Goal: Information Seeking & Learning: Get advice/opinions

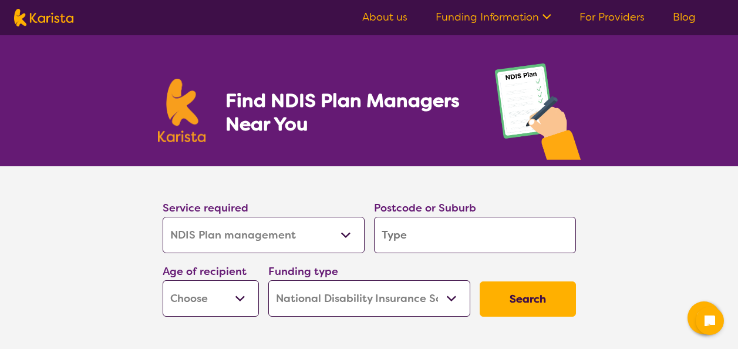
select select "NDIS Plan management"
select select "NDIS"
select select "NDIS Plan management"
select select "NDIS"
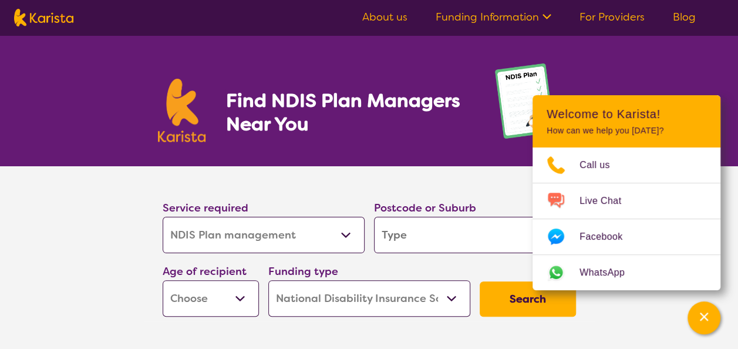
select select "[MEDICAL_DATA]"
click at [163, 217] on select "Allied Health Assistant Assessment ([MEDICAL_DATA] or [MEDICAL_DATA]) Behaviour…" at bounding box center [264, 235] width 202 height 36
select select "[MEDICAL_DATA]"
click at [422, 236] on input "search" at bounding box center [475, 235] width 202 height 36
type input "6"
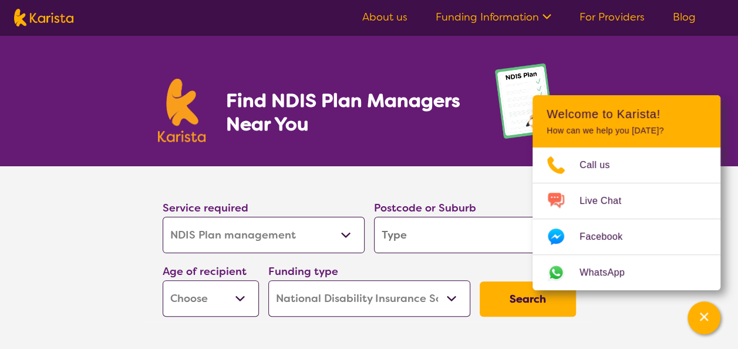
type input "6"
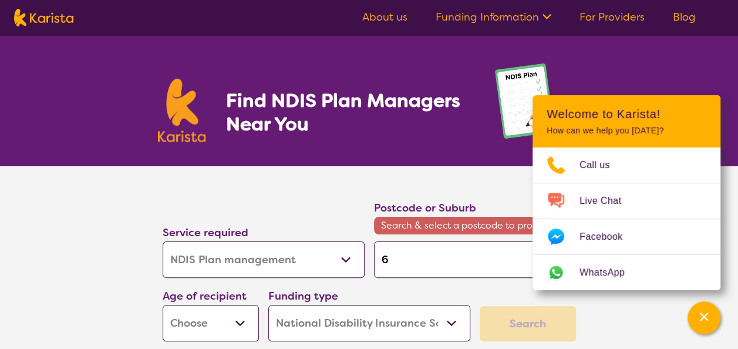
type input "62"
type input "623"
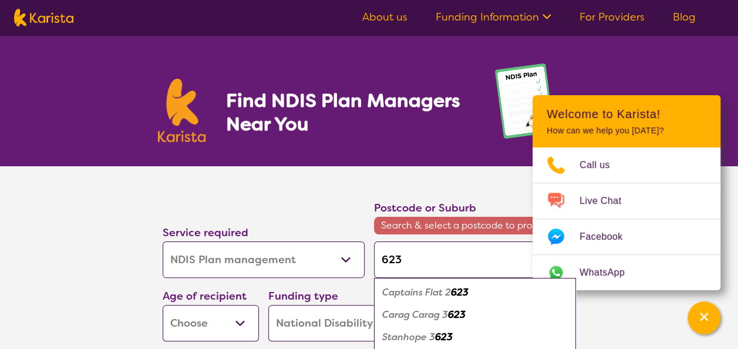
type input "6230"
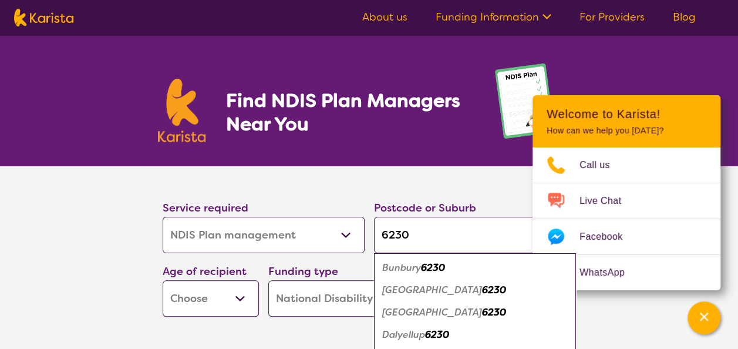
type input "6230"
click at [418, 266] on em "Bunbury" at bounding box center [401, 267] width 39 height 12
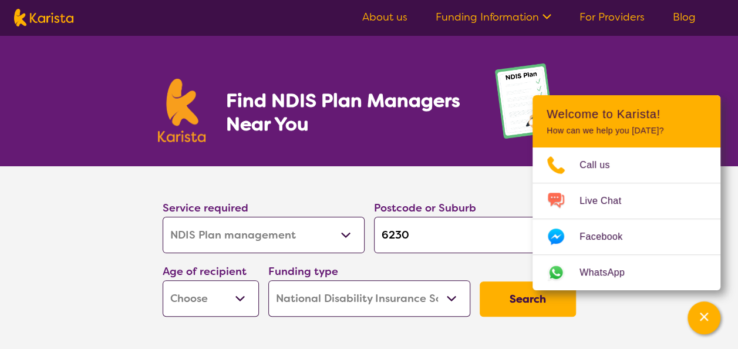
click at [244, 291] on select "Early Childhood - 0 to 9 Child - 10 to 11 Adolescent - 12 to 17 Adult - 18 to 6…" at bounding box center [211, 298] width 96 height 36
select select "AD"
click at [163, 280] on select "Early Childhood - 0 to 9 Child - 10 to 11 Adolescent - 12 to 17 Adult - 18 to 6…" at bounding box center [211, 298] width 96 height 36
select select "AD"
click at [522, 291] on button "Search" at bounding box center [528, 298] width 96 height 35
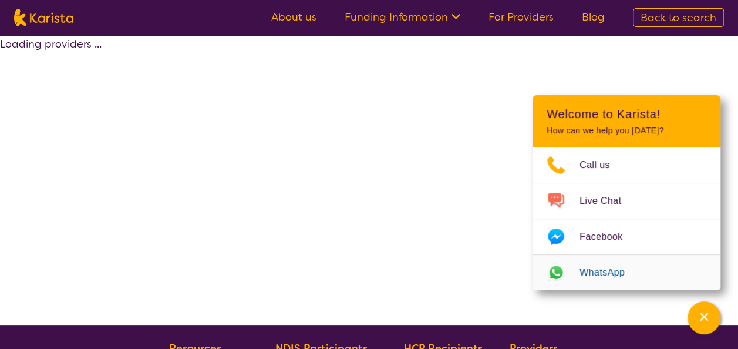
select select "by_score"
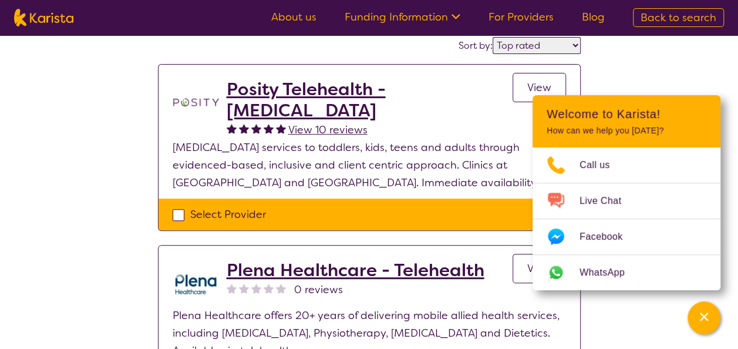
scroll to position [117, 0]
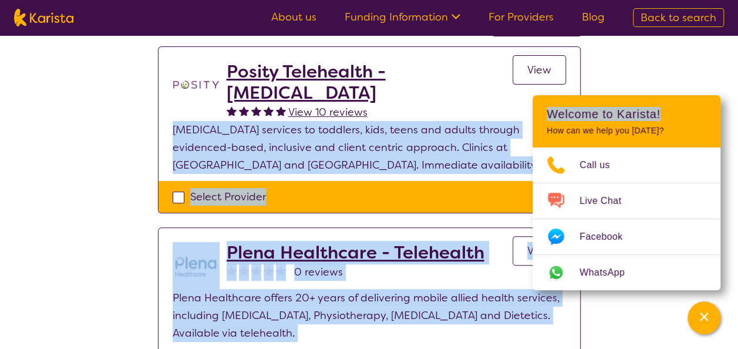
drag, startPoint x: 673, startPoint y: 107, endPoint x: 731, endPoint y: 113, distance: 57.9
click at [731, 113] on body "About us Funding Information NDIS - National Disability Insurance Scheme HCP - …" at bounding box center [369, 295] width 738 height 824
click at [707, 316] on icon "Channel Menu" at bounding box center [704, 317] width 12 height 12
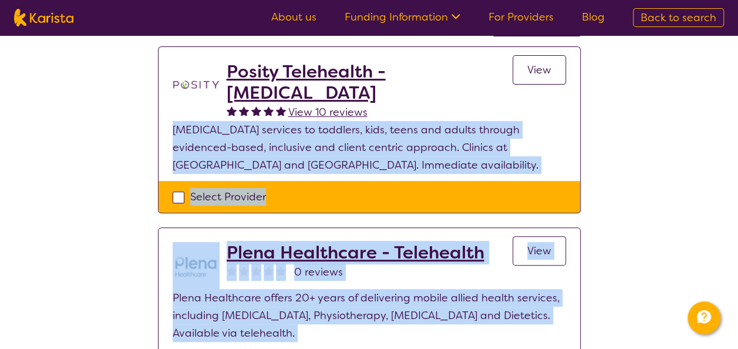
click at [325, 193] on div "Select Provider" at bounding box center [370, 197] width 394 height 18
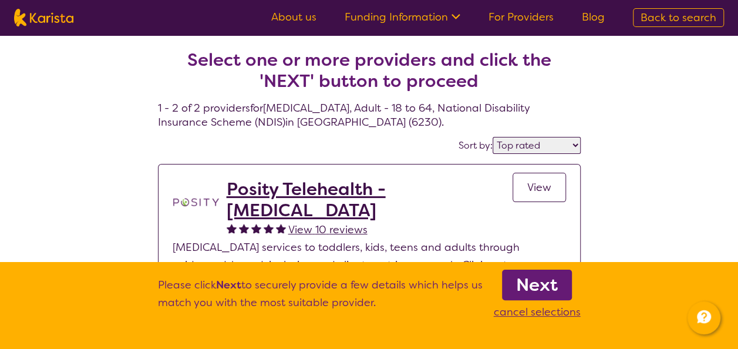
click at [328, 141] on div "Sort by: Highly reviewed Top rated" at bounding box center [369, 145] width 423 height 18
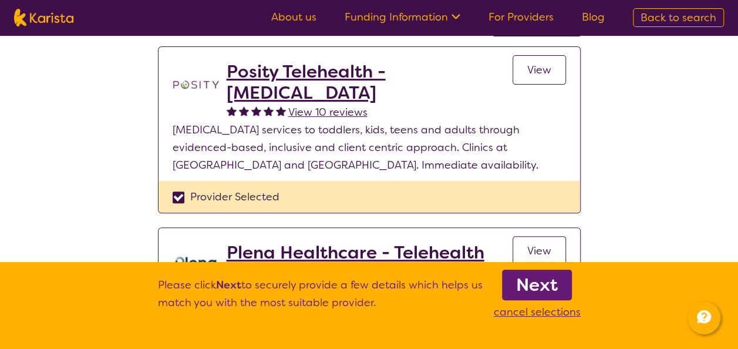
scroll to position [235, 0]
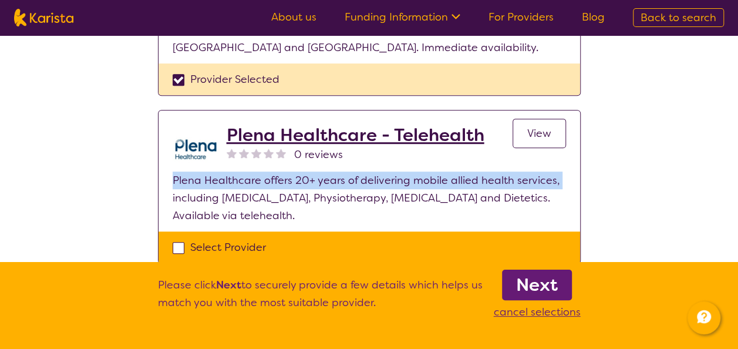
click at [73, 188] on div "Select one or more providers and click the 'NEXT' button to proceed 1 - 2 of 2 …" at bounding box center [369, 53] width 738 height 506
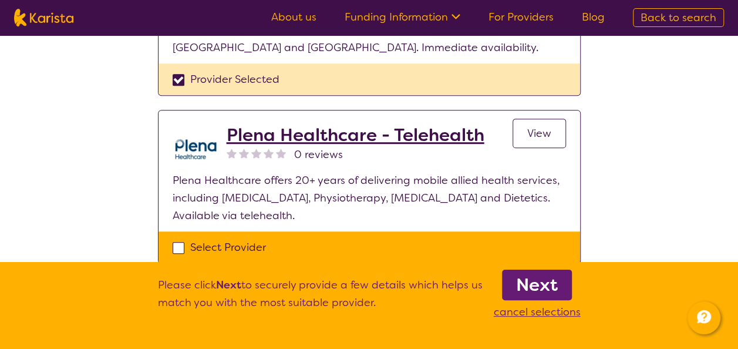
click at [525, 312] on p "cancel selections" at bounding box center [537, 312] width 87 height 18
checkbox input "false"
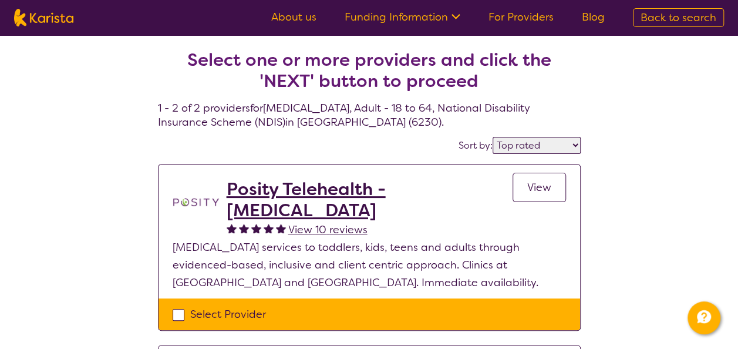
select select "NDIS Plan management"
select select "AD"
select select "NDIS"
select select "NDIS Plan management"
select select "AD"
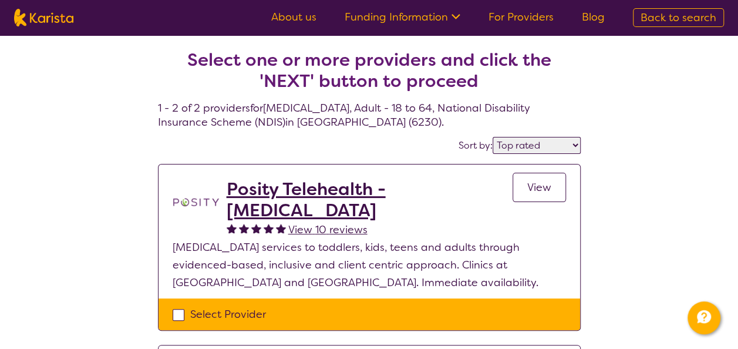
select select "NDIS"
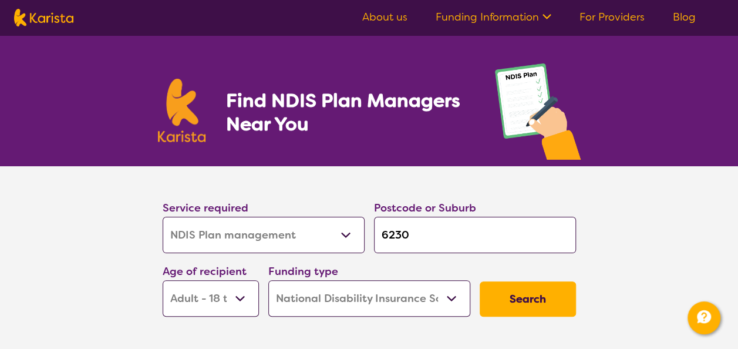
click at [346, 234] on select "Allied Health Assistant Assessment ([MEDICAL_DATA] or [MEDICAL_DATA]) Behaviour…" at bounding box center [264, 235] width 202 height 36
select select "[MEDICAL_DATA]"
click at [163, 217] on select "Allied Health Assistant Assessment ([MEDICAL_DATA] or [MEDICAL_DATA]) Behaviour…" at bounding box center [264, 235] width 202 height 36
select select "[MEDICAL_DATA]"
click at [347, 234] on select "Allied Health Assistant Assessment ([MEDICAL_DATA] or [MEDICAL_DATA]) Behaviour…" at bounding box center [264, 235] width 202 height 36
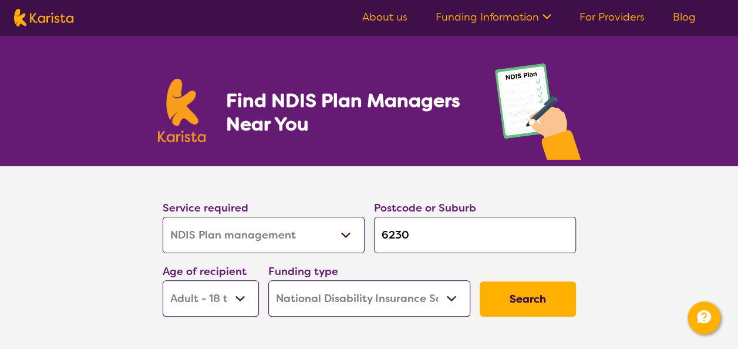
select select "[MEDICAL_DATA]"
click at [163, 217] on select "Allied Health Assistant Assessment ([MEDICAL_DATA] or [MEDICAL_DATA]) Behaviour…" at bounding box center [264, 235] width 202 height 36
select select "[MEDICAL_DATA]"
click at [343, 231] on select "Allied Health Assistant Assessment ([MEDICAL_DATA] or [MEDICAL_DATA]) Behaviour…" at bounding box center [264, 235] width 202 height 36
click at [163, 217] on select "Allied Health Assistant Assessment ([MEDICAL_DATA] or [MEDICAL_DATA]) Behaviour…" at bounding box center [264, 235] width 202 height 36
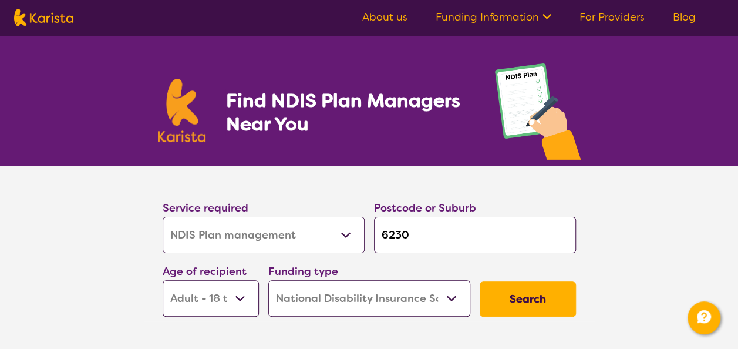
click at [527, 296] on button "Search" at bounding box center [528, 298] width 96 height 35
select select "by_score"
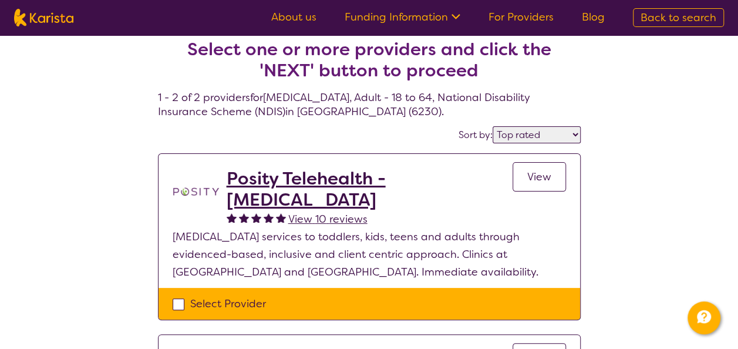
scroll to position [235, 0]
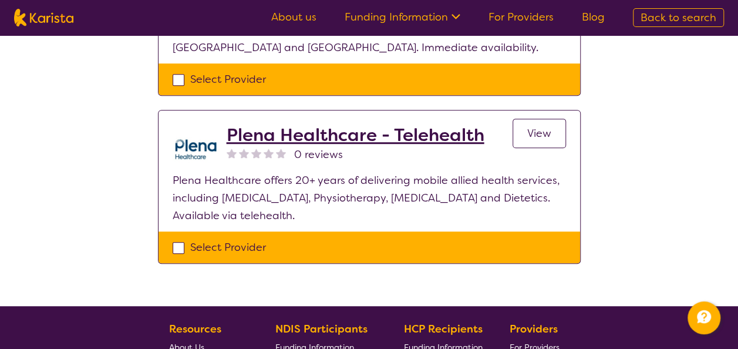
select select "NDIS Plan management"
select select "AD"
select select "NDIS"
select select "NDIS Plan management"
select select "AD"
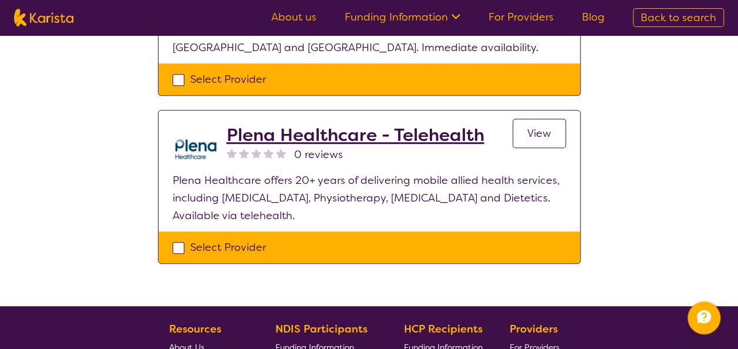
select select "NDIS"
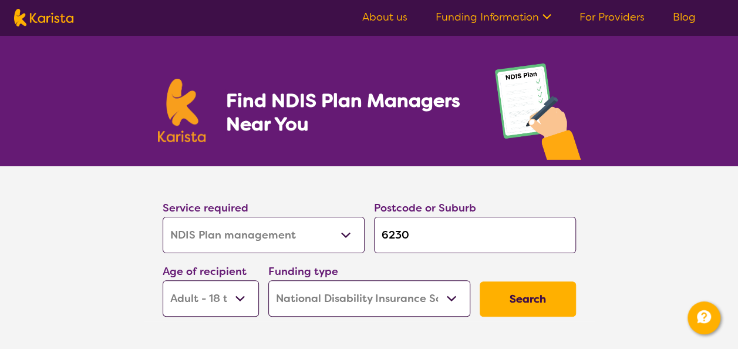
click at [353, 234] on select "Allied Health Assistant Assessment ([MEDICAL_DATA] or [MEDICAL_DATA]) Behaviour…" at bounding box center [264, 235] width 202 height 36
select select "Physiotherapy"
click at [163, 217] on select "Allied Health Assistant Assessment ([MEDICAL_DATA] or [MEDICAL_DATA]) Behaviour…" at bounding box center [264, 235] width 202 height 36
select select "Physiotherapy"
click at [520, 290] on button "Search" at bounding box center [528, 298] width 96 height 35
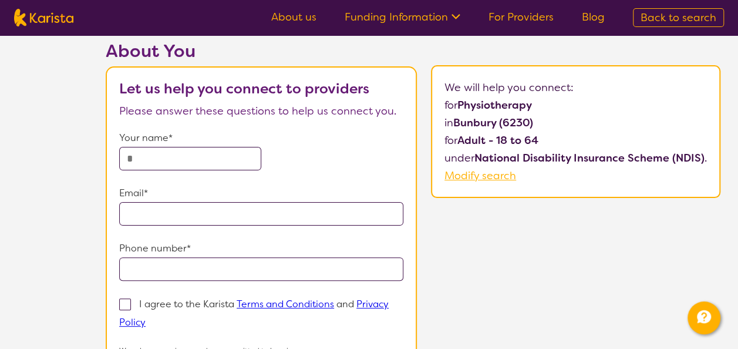
scroll to position [235, 0]
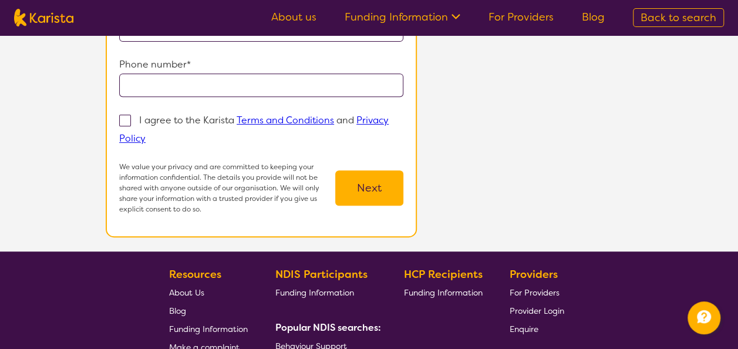
select select "NDIS Plan management"
select select "AD"
select select "NDIS"
select select "NDIS Plan management"
select select "AD"
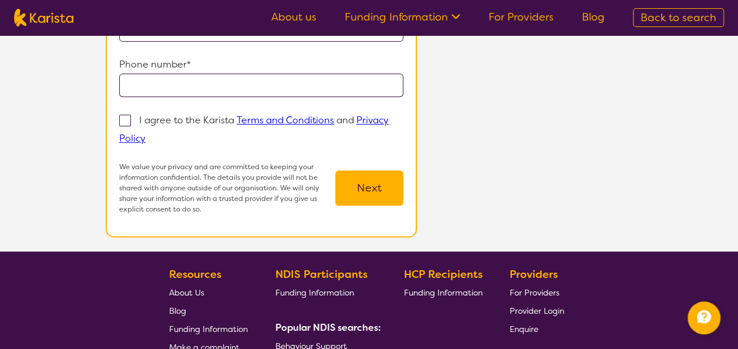
select select "NDIS"
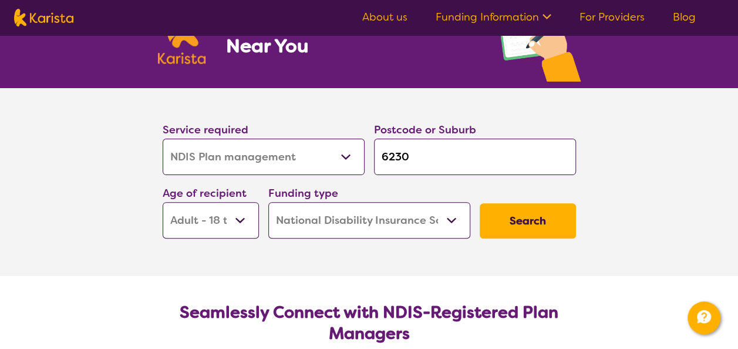
scroll to position [117, 0]
